Goal: Information Seeking & Learning: Learn about a topic

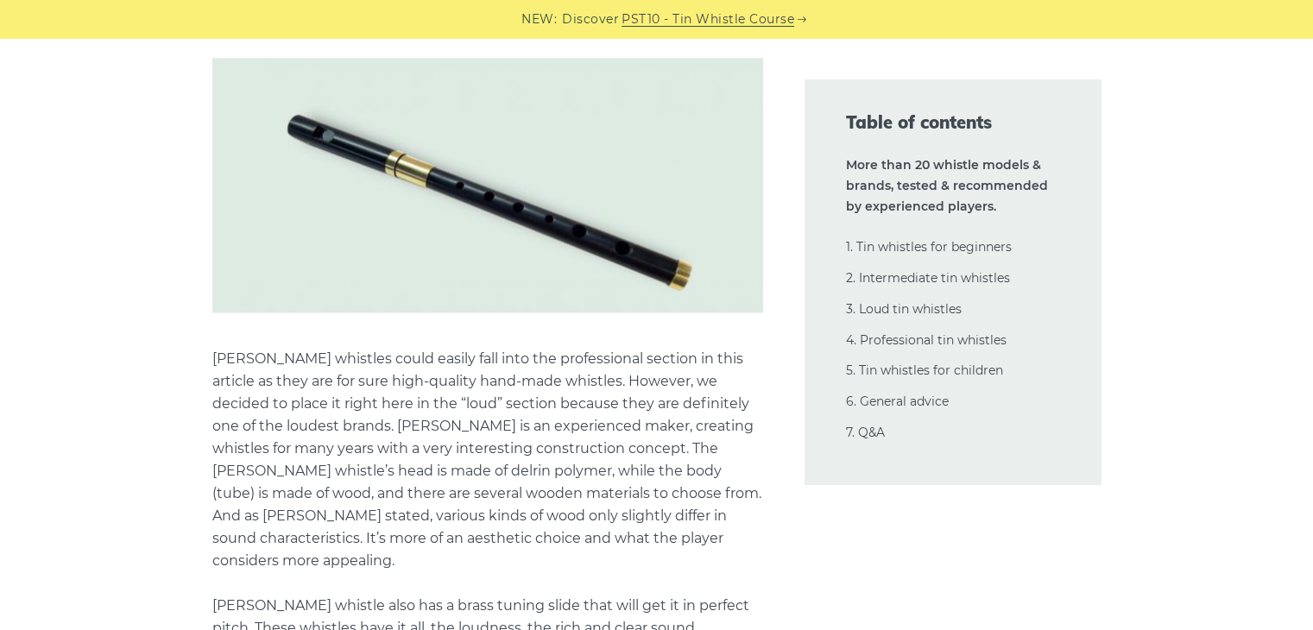
scroll to position [22259, 0]
click at [448, 347] on p "[PERSON_NAME] whistles could easily fall into the professional section in this …" at bounding box center [487, 538] width 551 height 382
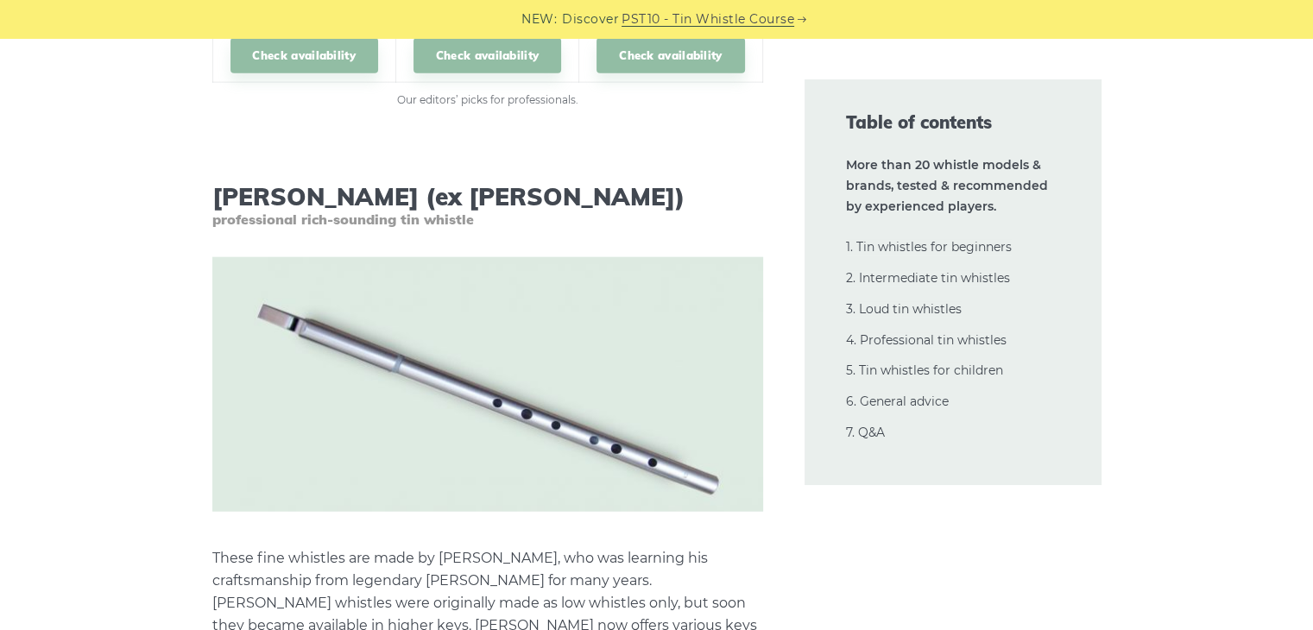
scroll to position [23885, 0]
click at [388, 317] on img at bounding box center [487, 383] width 551 height 255
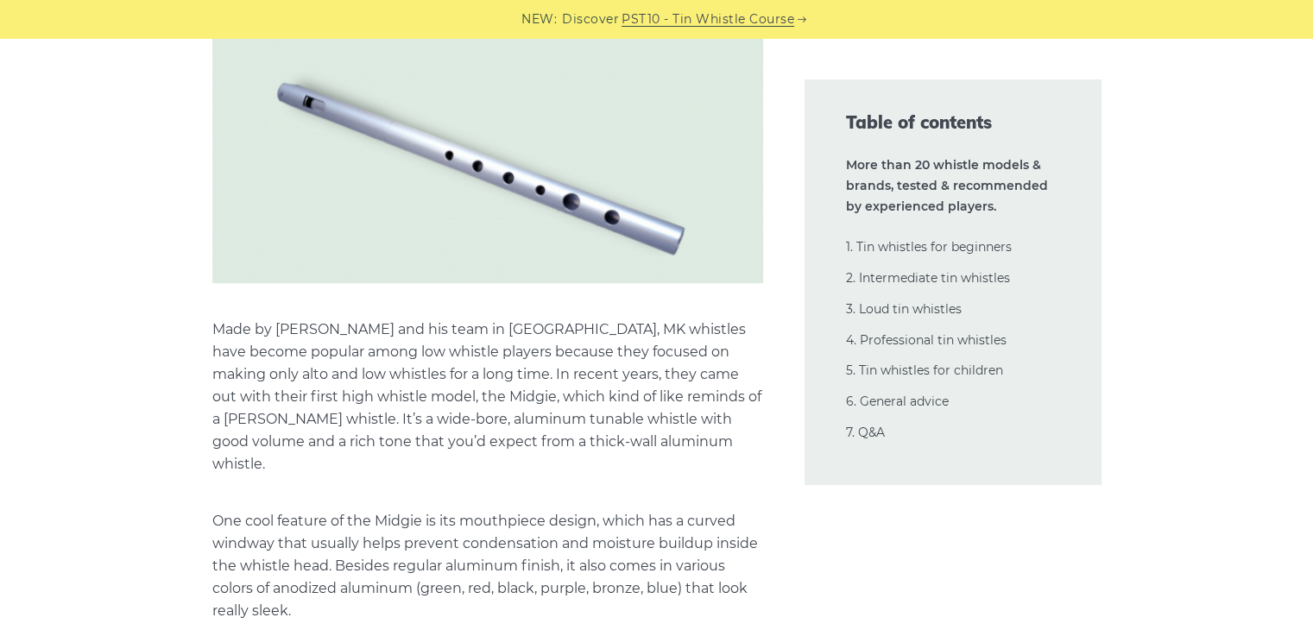
scroll to position [27481, 0]
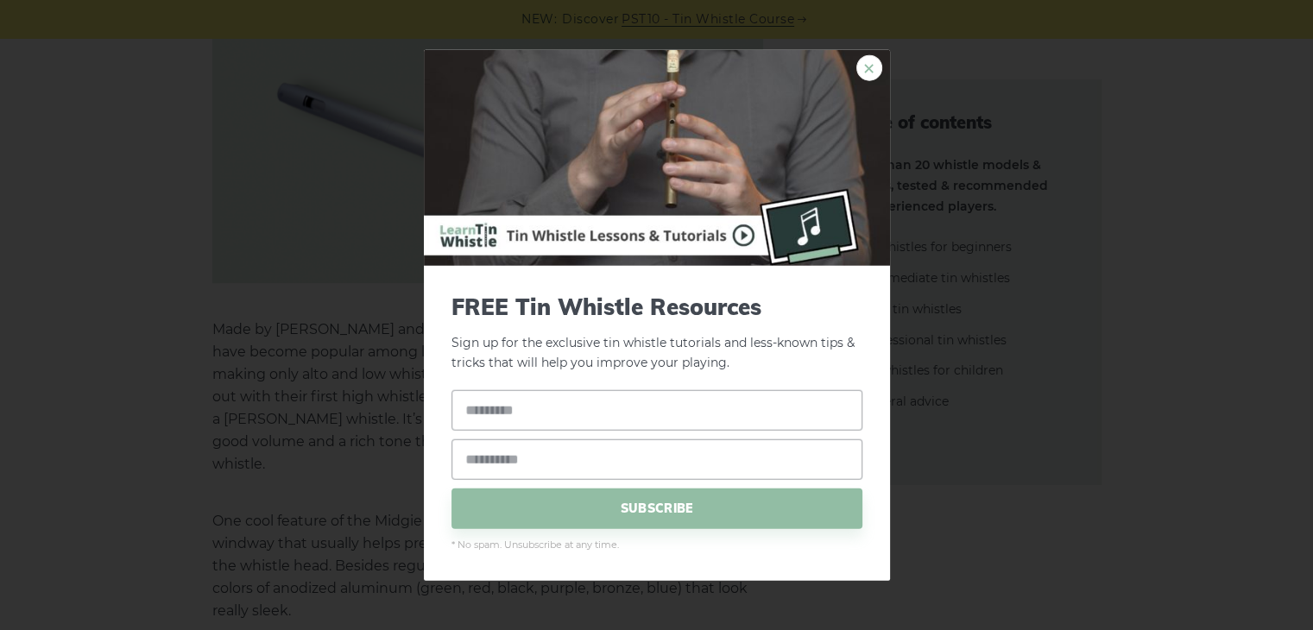
click at [870, 73] on link "×" at bounding box center [870, 68] width 26 height 26
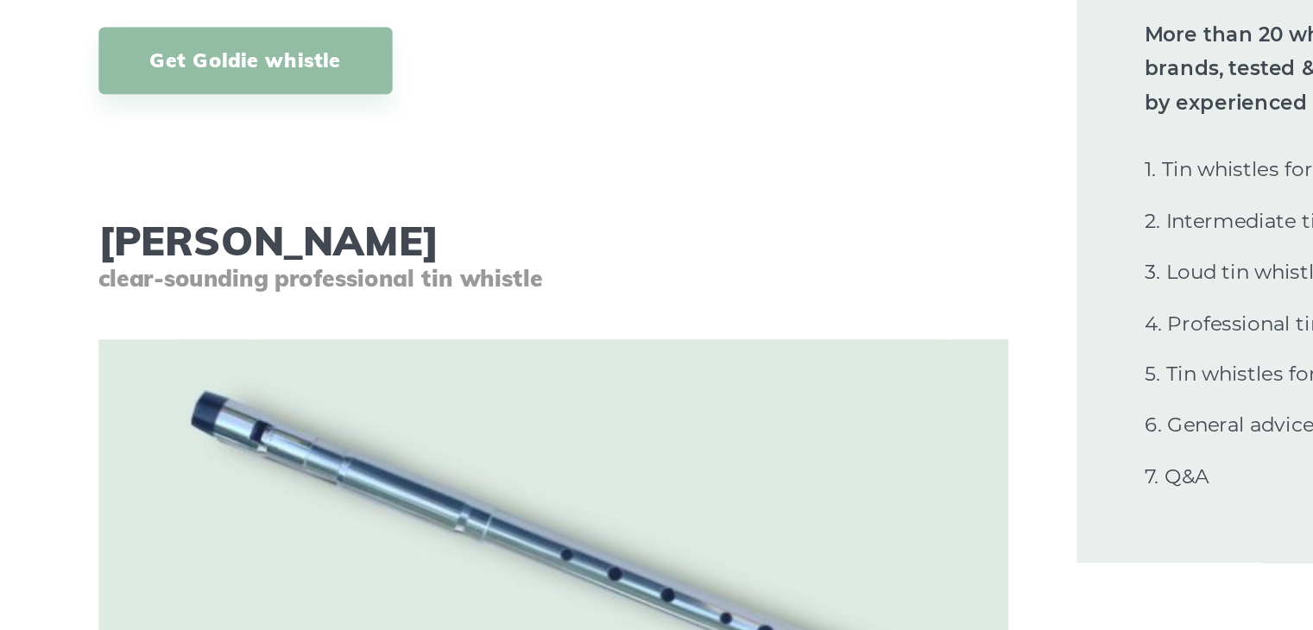
scroll to position [24928, 0]
